Goal: Register for event/course

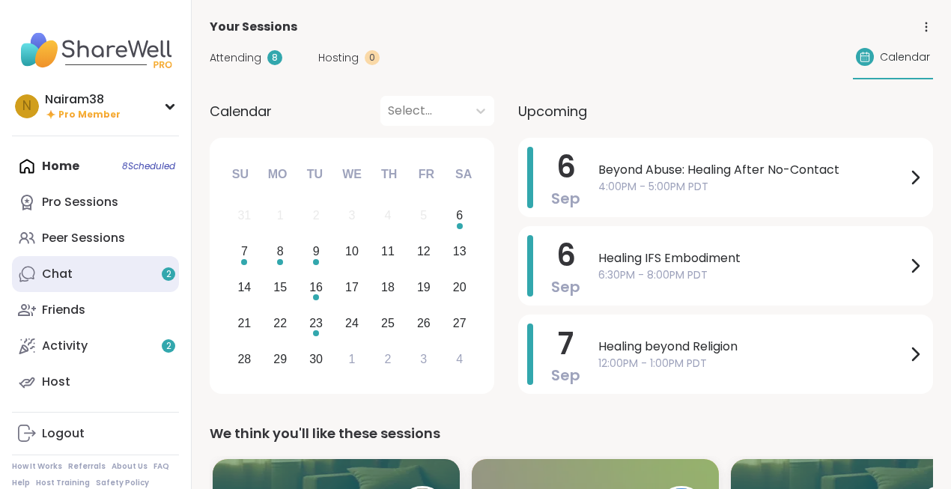
click at [108, 283] on link "Chat 2" at bounding box center [95, 274] width 167 height 36
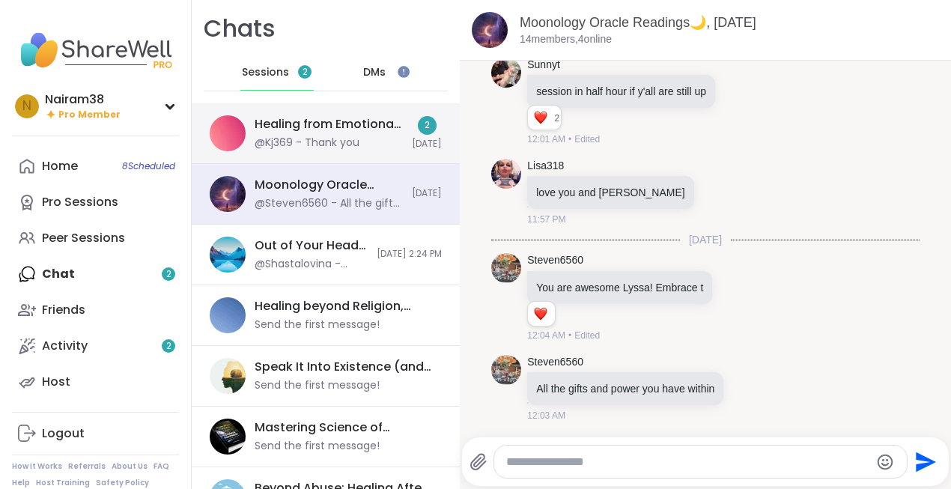
click at [318, 142] on div "@Kj369 - Thank you" at bounding box center [307, 143] width 105 height 15
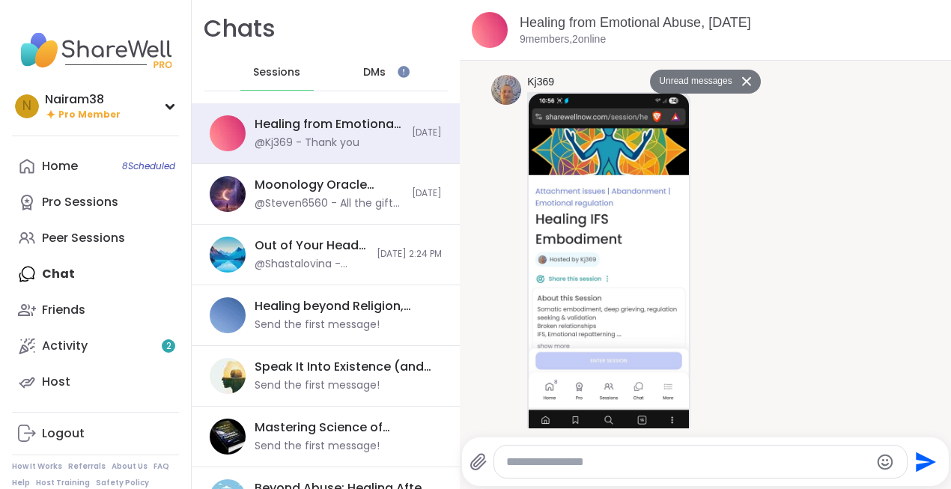
scroll to position [2114, 0]
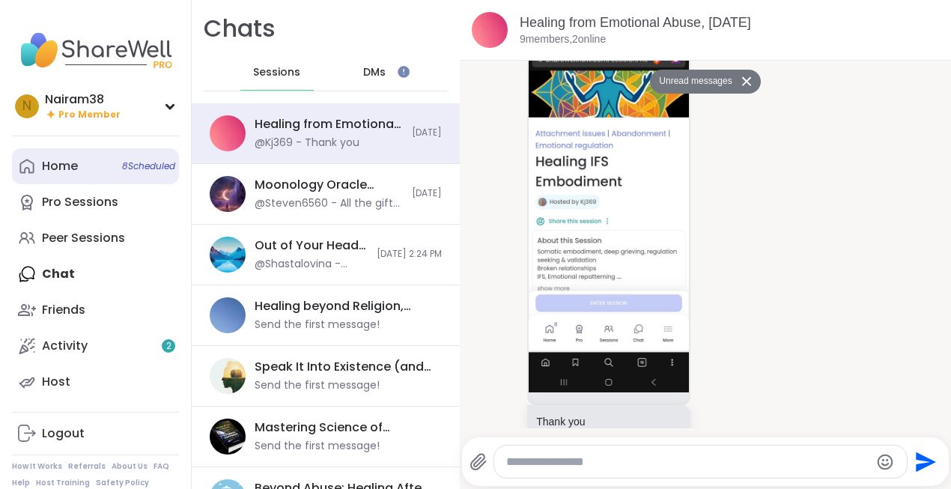
click at [77, 166] on div "Home 8 Scheduled" at bounding box center [60, 166] width 36 height 16
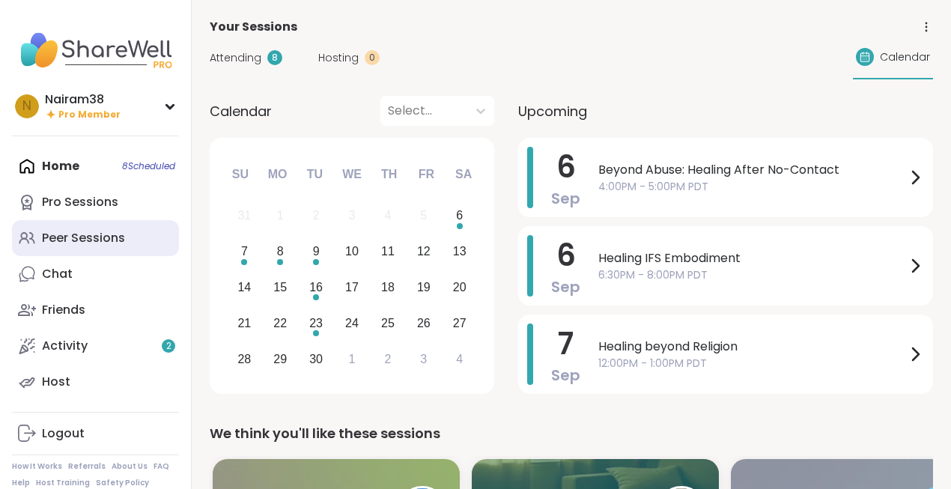
click at [107, 245] on div "Peer Sessions" at bounding box center [83, 238] width 83 height 16
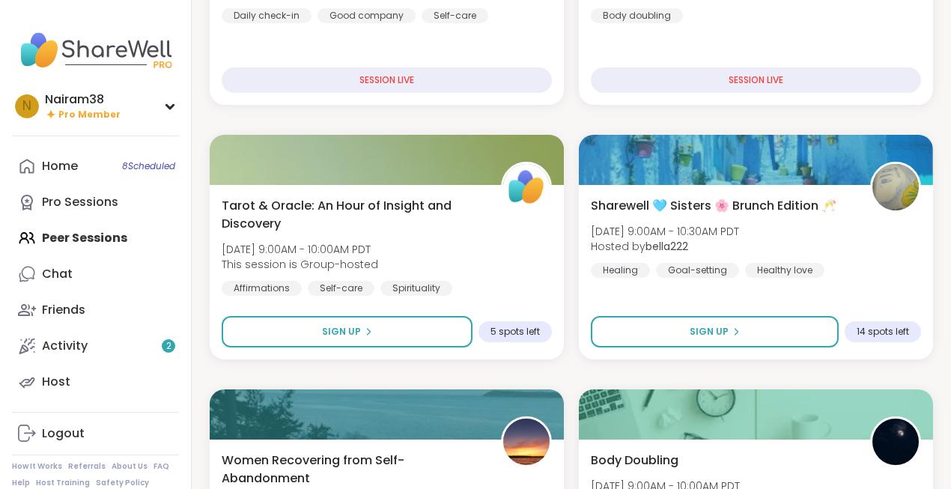
scroll to position [628, 0]
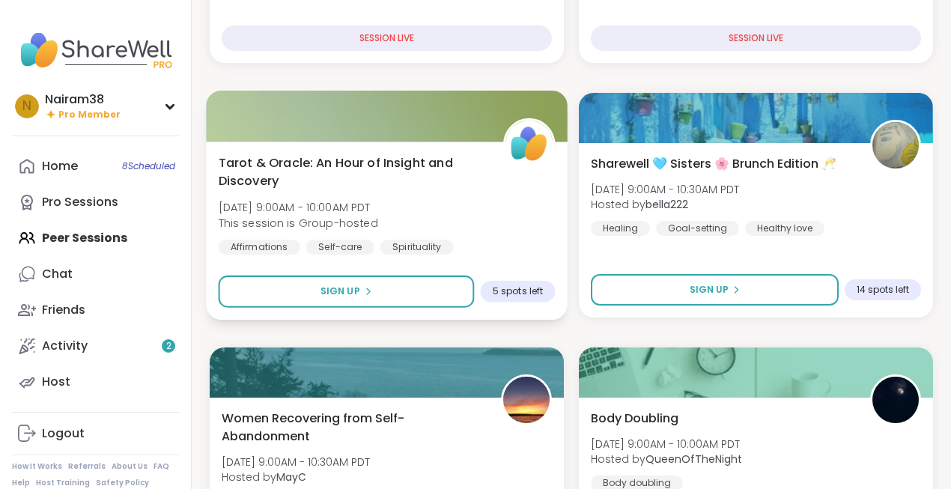
click at [470, 207] on div "Tarot & Oracle: An Hour of Insight and Discovery [DATE] 9:00AM - 10:00AM PDT Th…" at bounding box center [387, 204] width 337 height 101
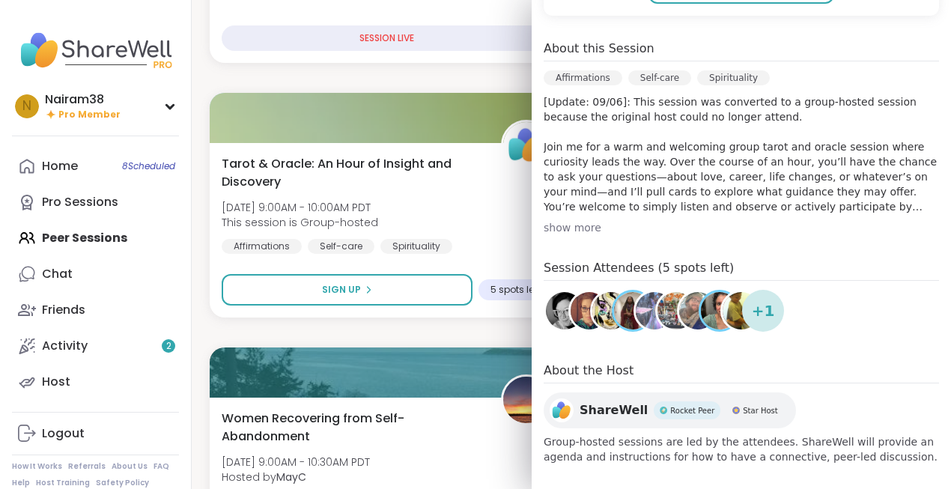
scroll to position [0, 0]
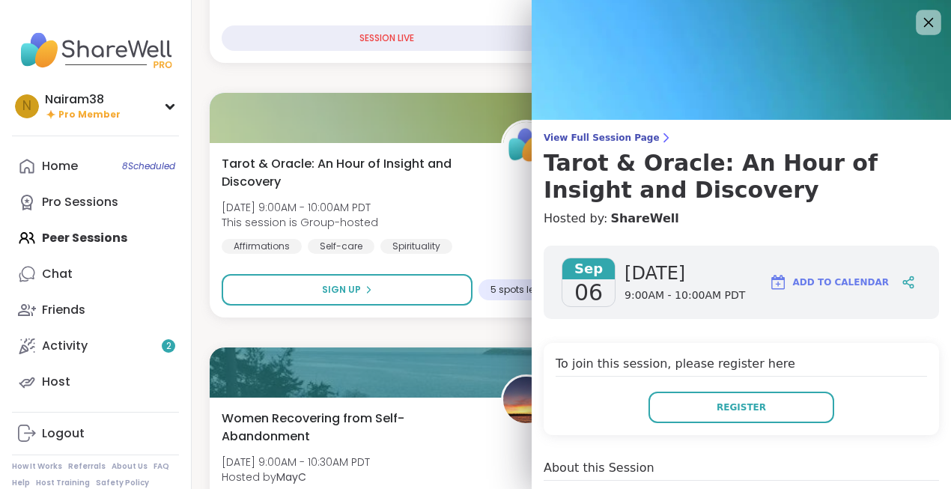
click at [928, 25] on icon at bounding box center [928, 22] width 19 height 19
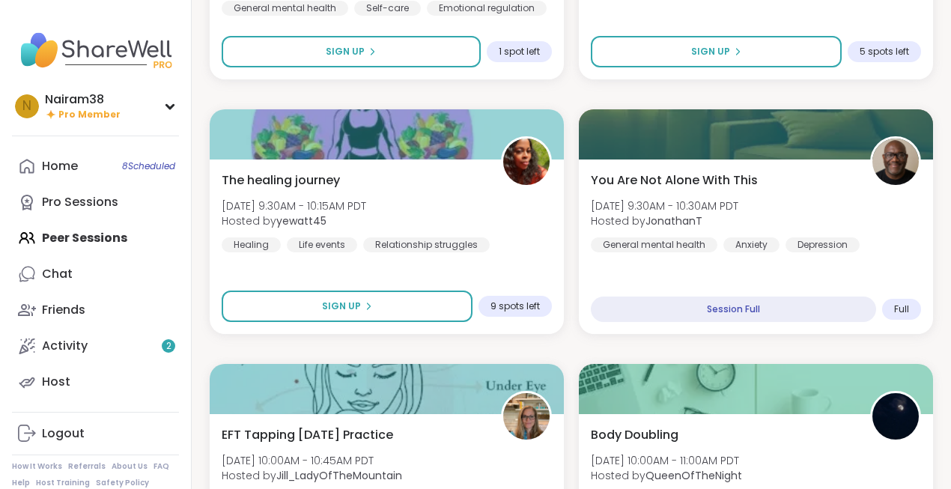
scroll to position [1118, 0]
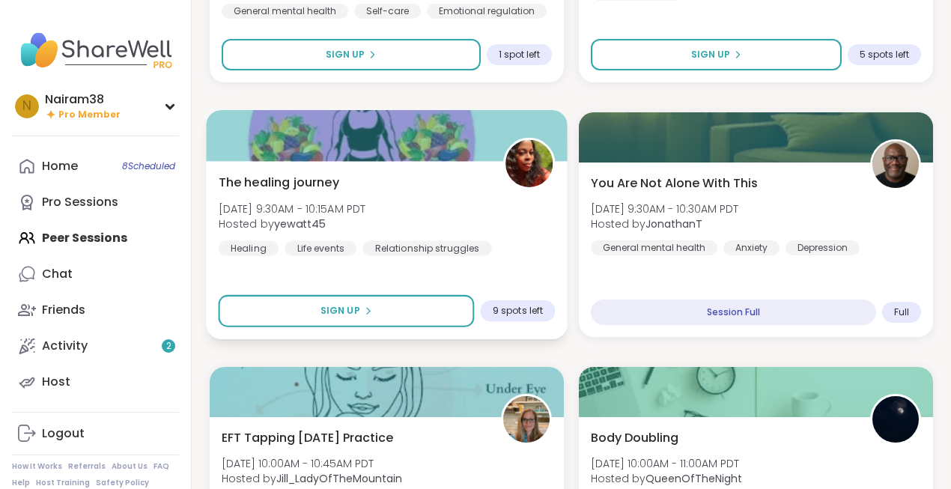
click at [461, 212] on div "The healing journey [DATE] 9:30AM - 10:15AM PDT Hosted by yewatt45 Healing Life…" at bounding box center [387, 214] width 337 height 82
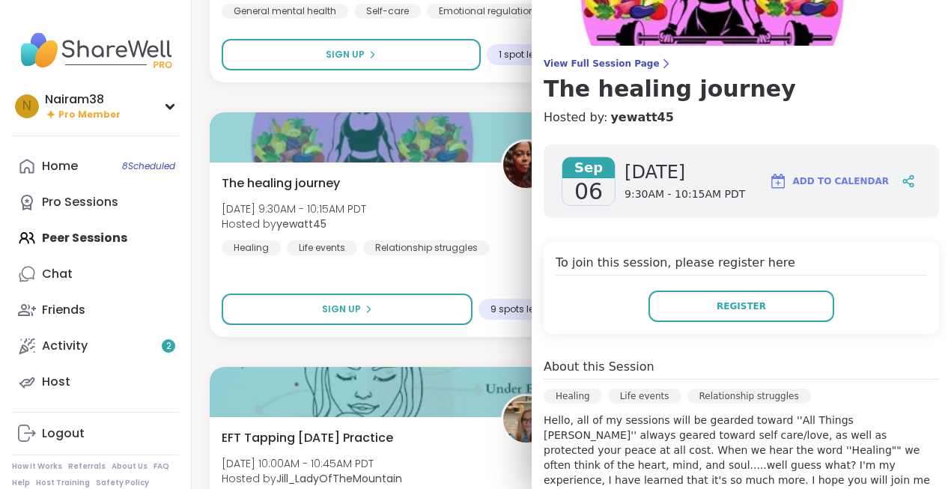
scroll to position [0, 0]
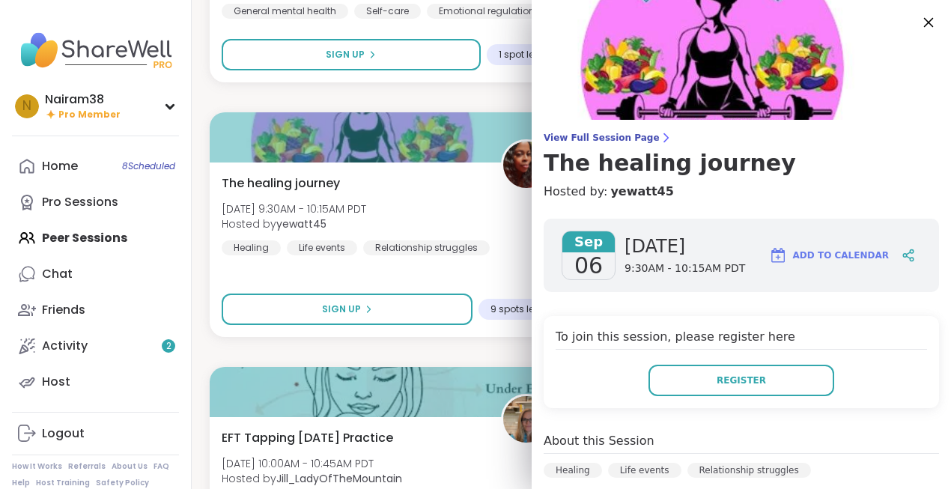
click at [929, 19] on icon at bounding box center [928, 22] width 19 height 19
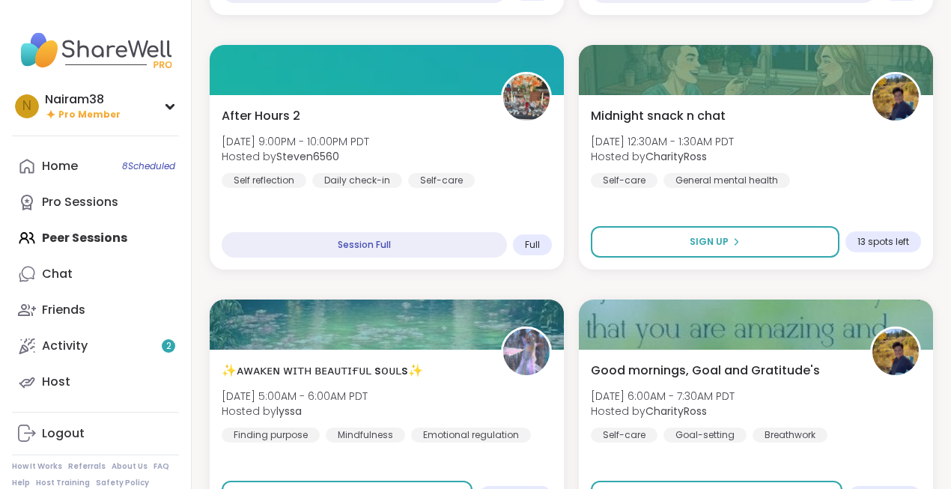
scroll to position [4337, 0]
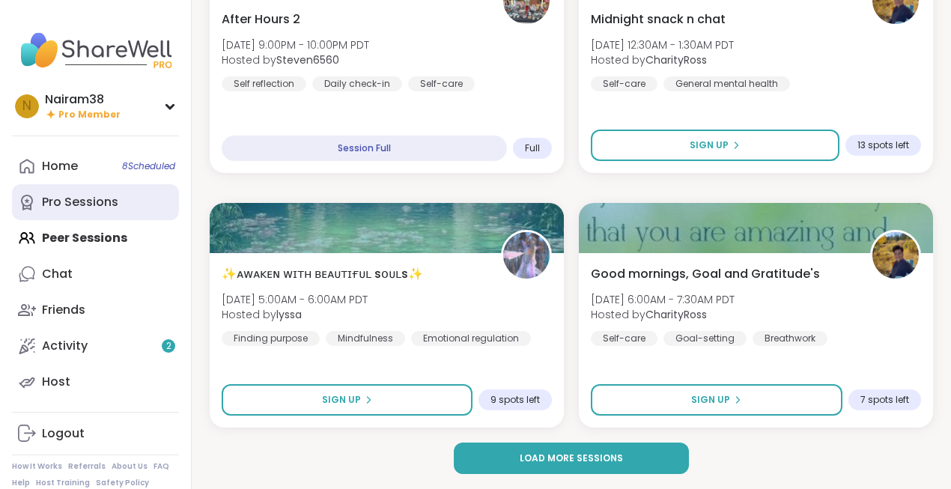
click at [79, 205] on div "Pro Sessions" at bounding box center [80, 202] width 76 height 16
